Goal: Task Accomplishment & Management: Use online tool/utility

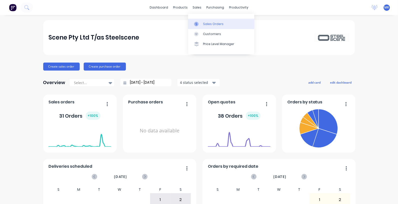
click at [206, 22] on div "Sales Orders" at bounding box center [213, 24] width 21 height 5
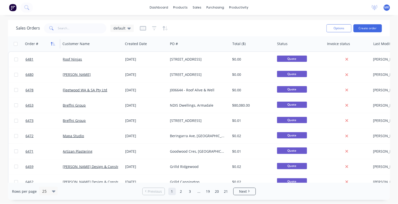
click at [53, 45] on icon "button" at bounding box center [53, 44] width 5 height 4
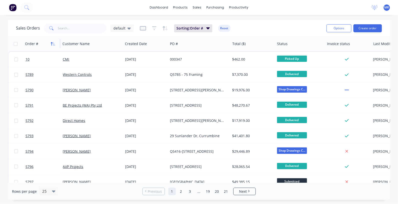
click at [53, 44] on icon "button" at bounding box center [53, 44] width 5 height 4
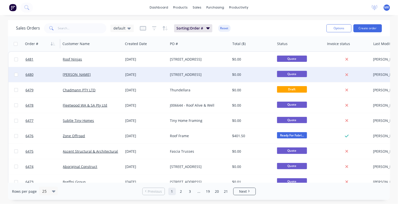
click at [194, 72] on div "[STREET_ADDRESS]" at bounding box center [199, 74] width 62 height 15
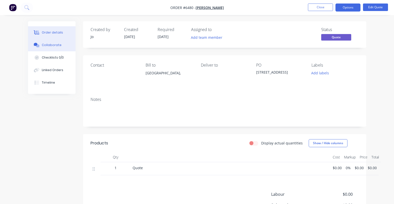
click at [55, 45] on div "Collaborate" at bounding box center [52, 45] width 20 height 5
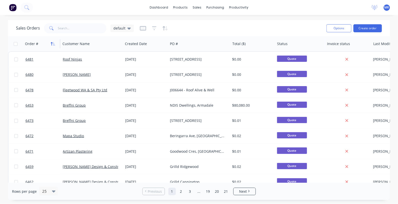
click at [52, 44] on icon "button" at bounding box center [52, 44] width 2 height 4
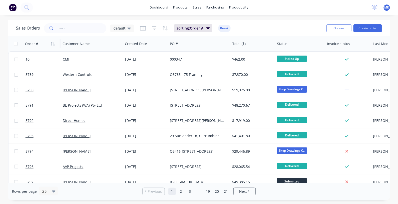
click at [52, 44] on icon "button" at bounding box center [52, 44] width 2 height 4
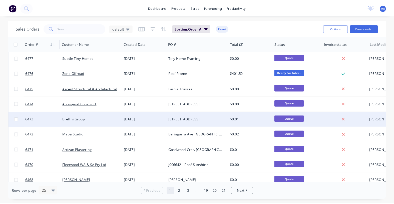
scroll to position [94, 0]
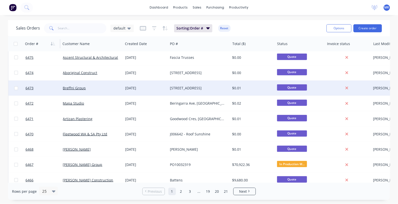
click at [186, 87] on div "[STREET_ADDRESS]" at bounding box center [198, 88] width 56 height 5
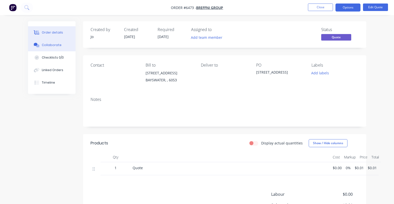
click at [55, 50] on button "Collaborate" at bounding box center [52, 45] width 48 height 13
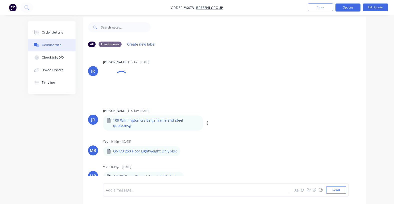
scroll to position [8, 0]
